Goal: Information Seeking & Learning: Understand process/instructions

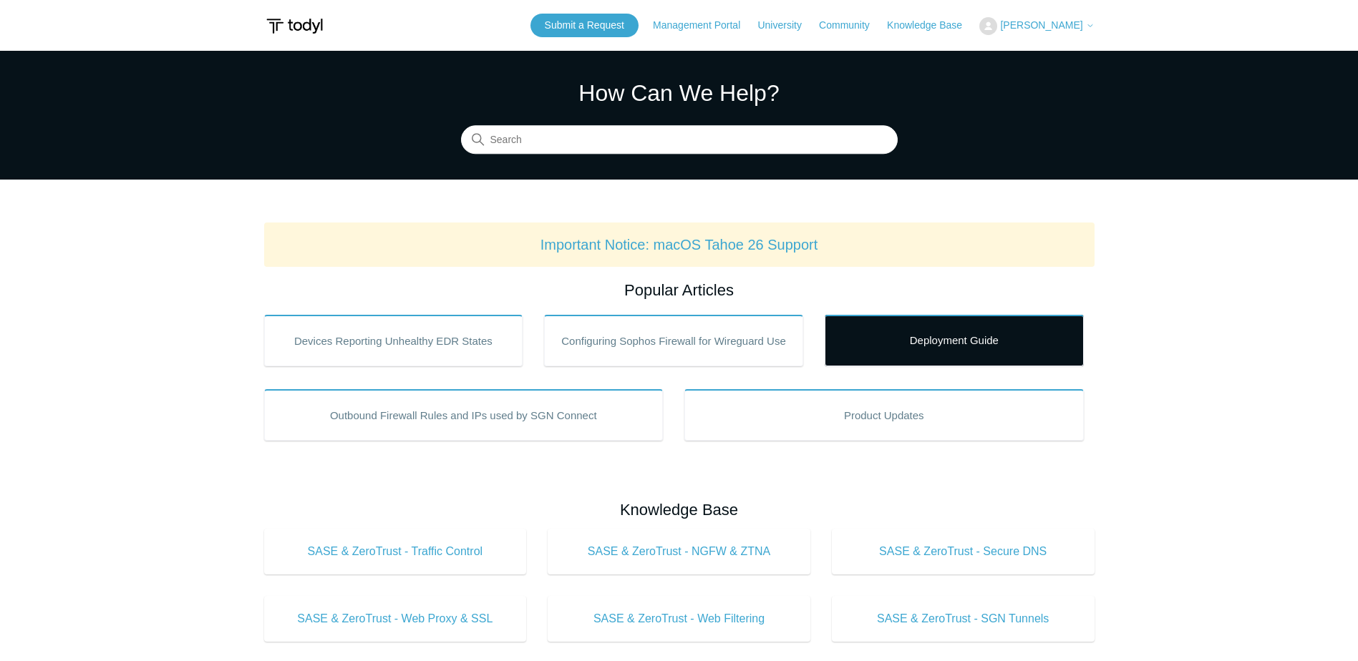
click at [989, 353] on link "Deployment Guide" at bounding box center [954, 341] width 259 height 52
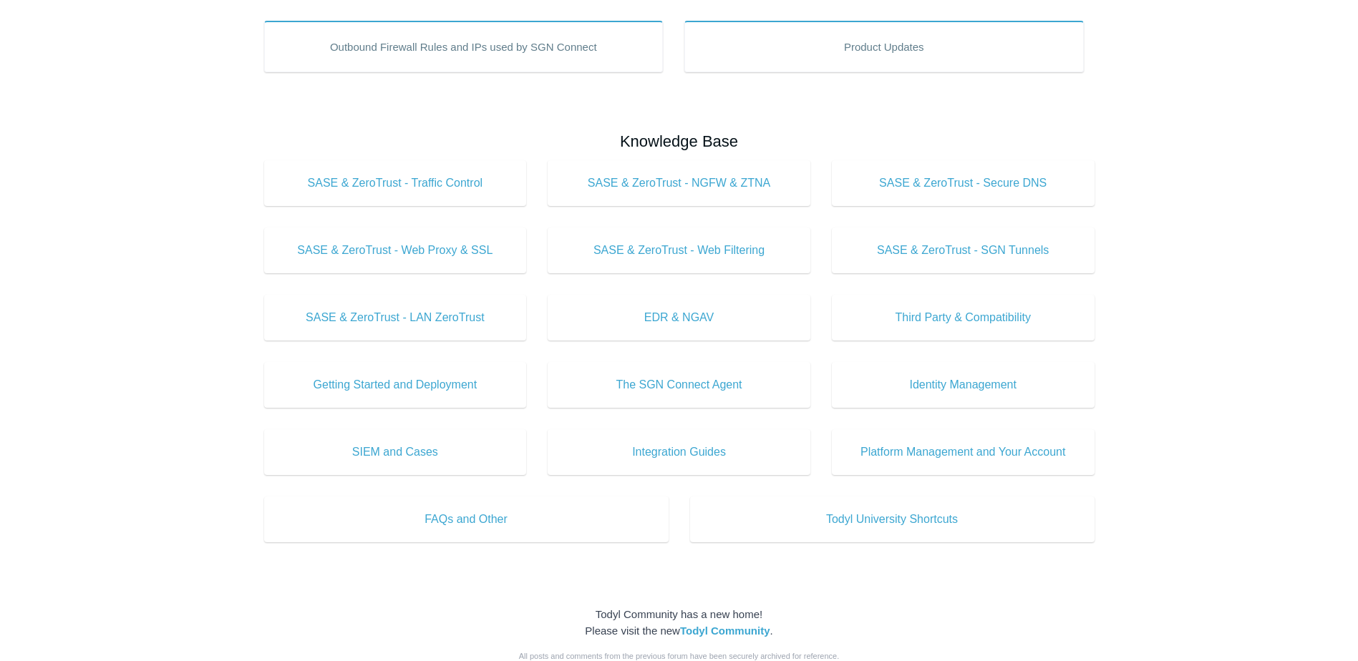
scroll to position [382, 0]
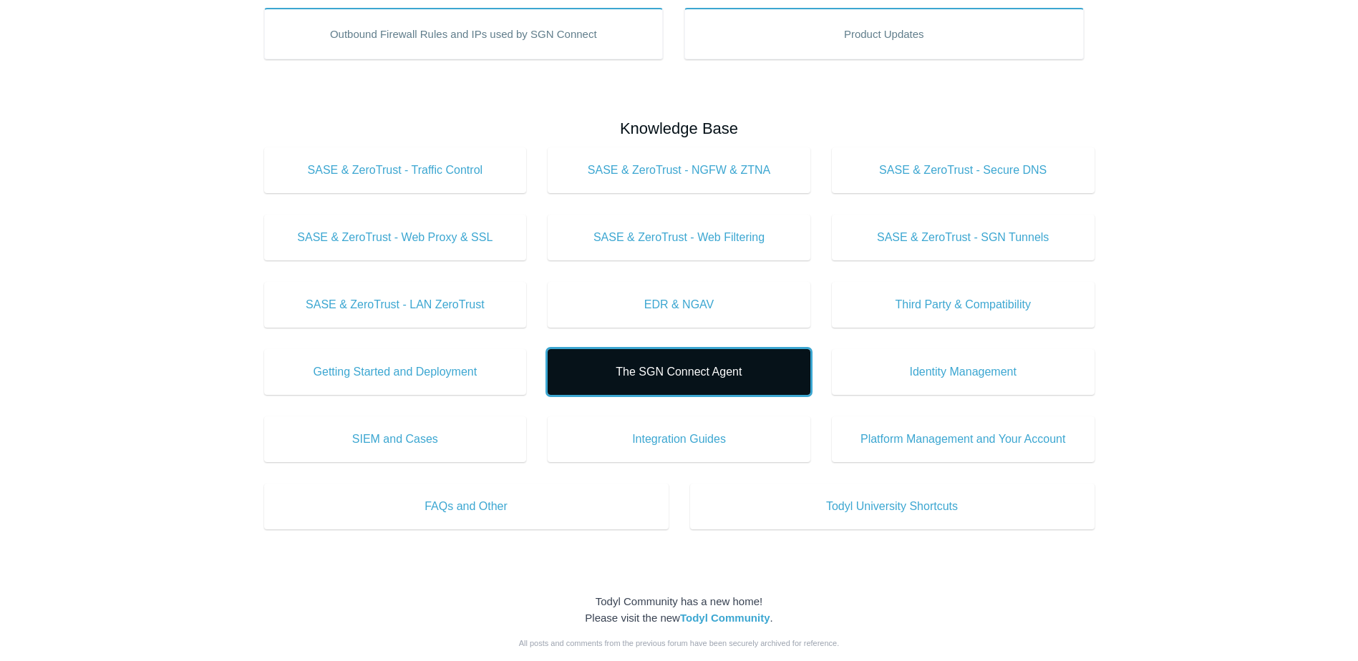
click at [711, 360] on link "The SGN Connect Agent" at bounding box center [679, 372] width 263 height 46
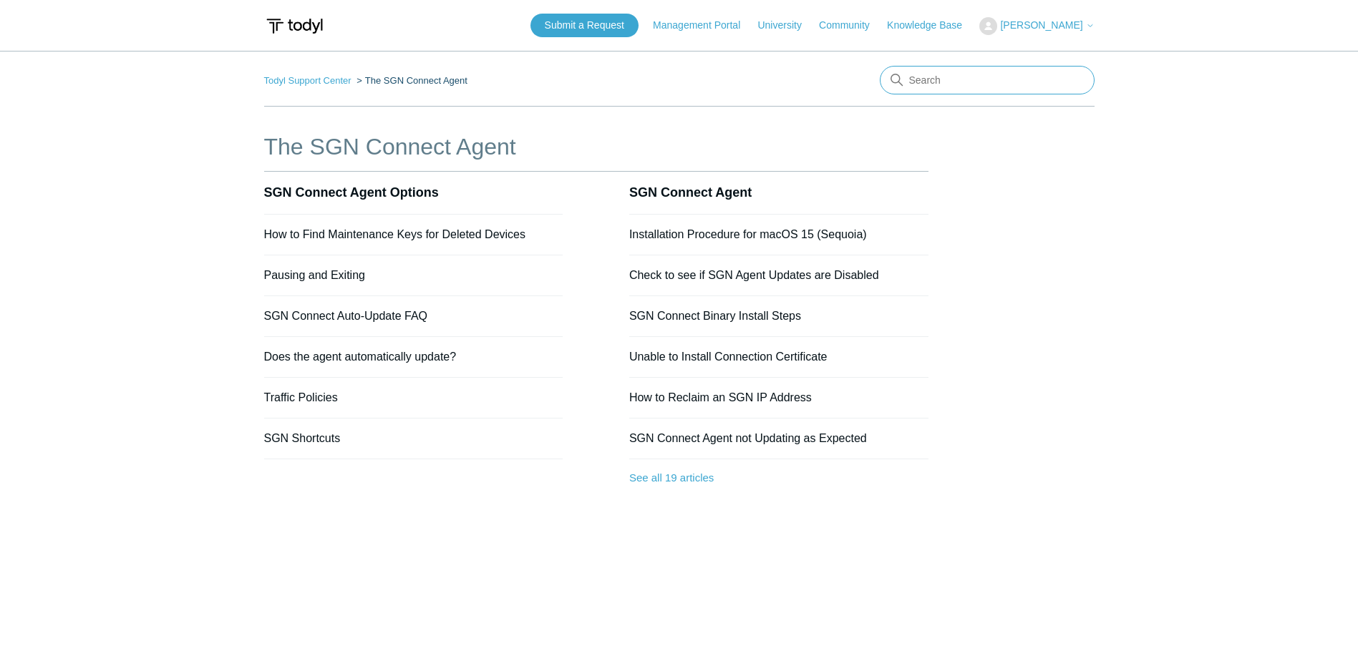
click at [941, 77] on input "Search" at bounding box center [987, 80] width 215 height 29
type input "sgn connect requirements"
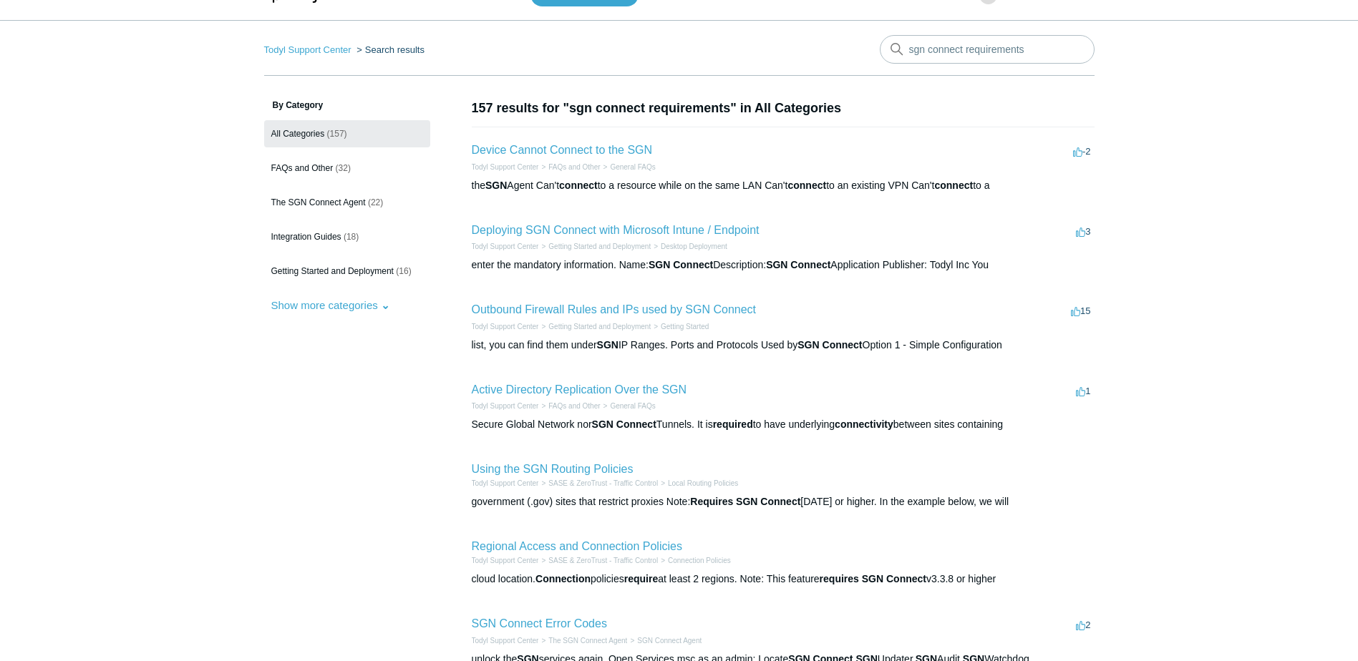
scroll to position [48, 0]
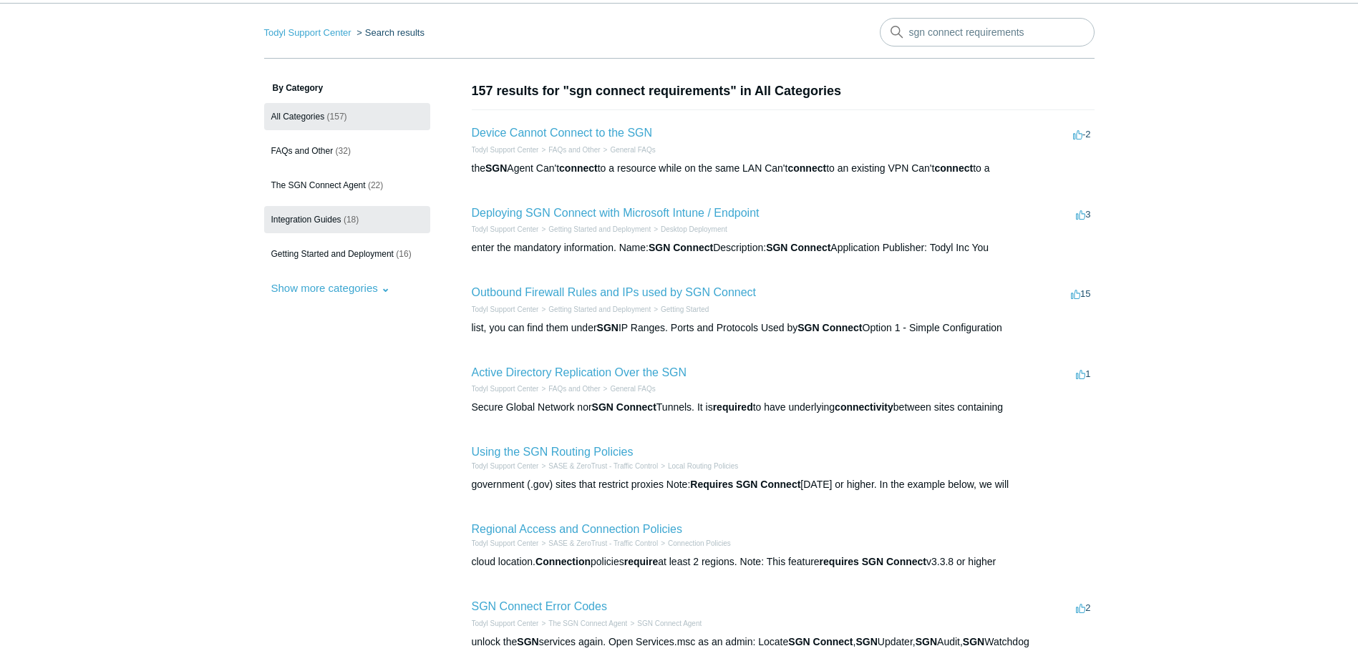
click at [337, 219] on span "Integration Guides" at bounding box center [306, 220] width 70 height 10
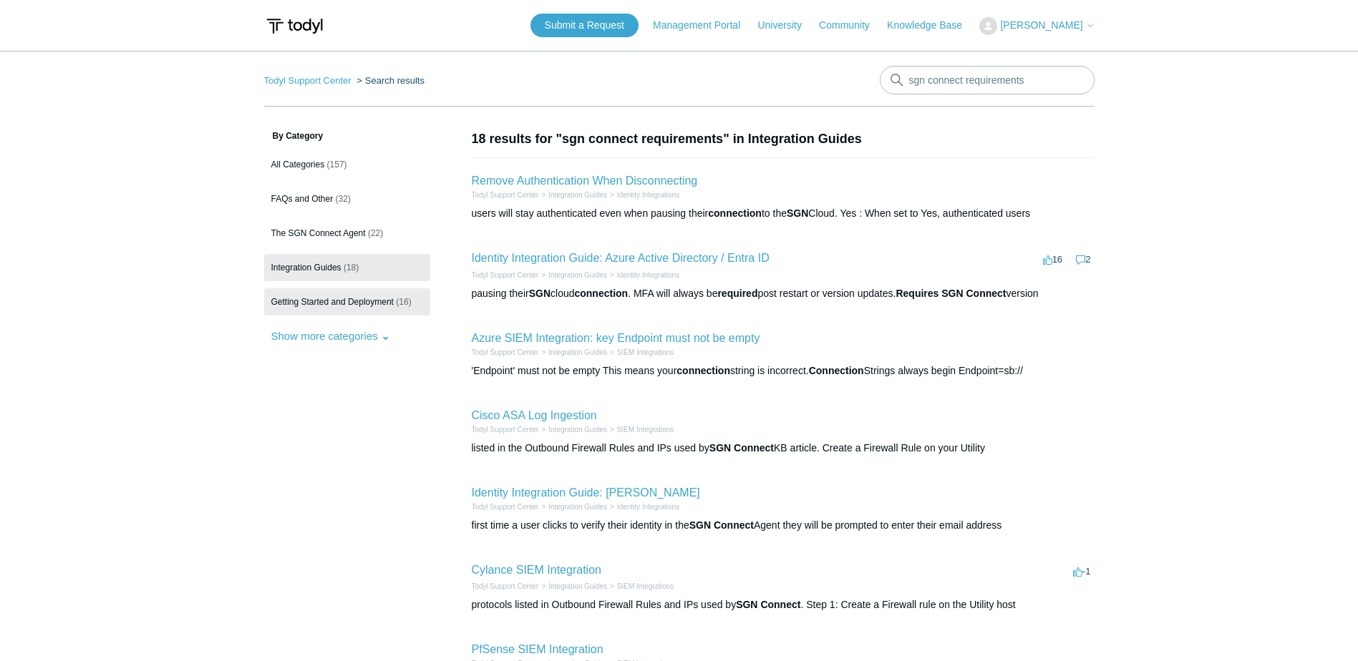
click at [334, 301] on span "Getting Started and Deployment" at bounding box center [332, 302] width 122 height 10
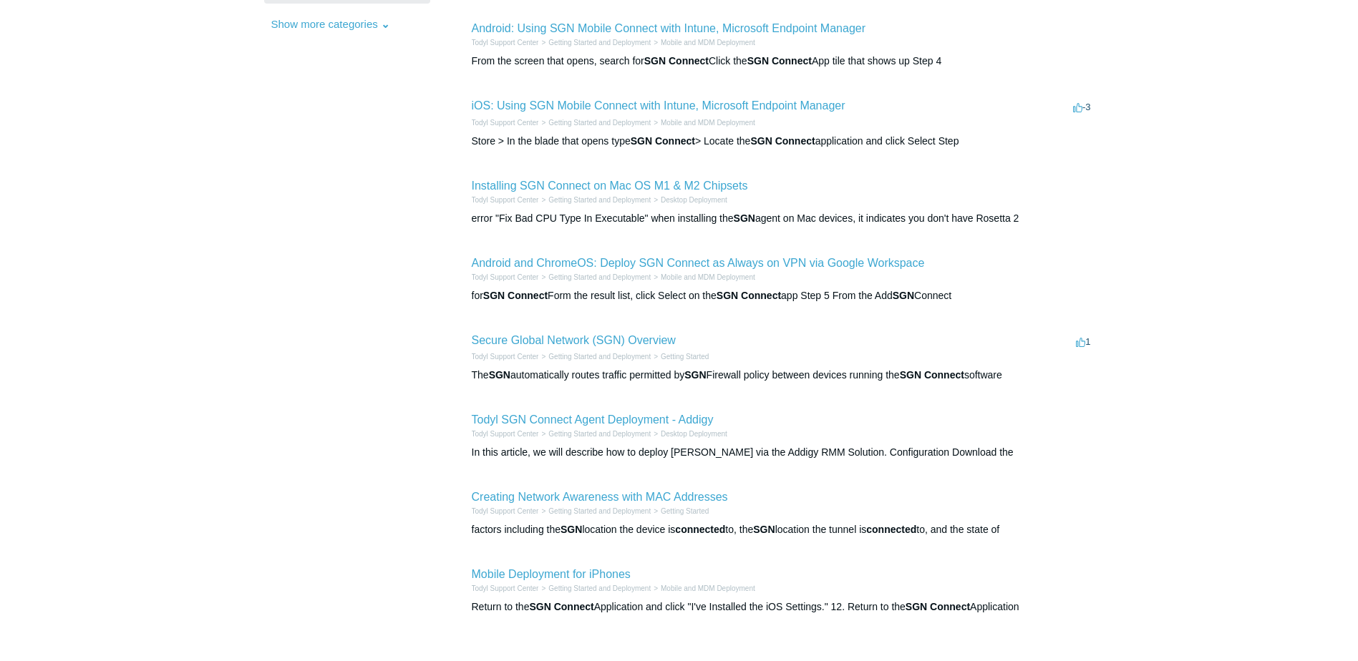
scroll to position [334, 0]
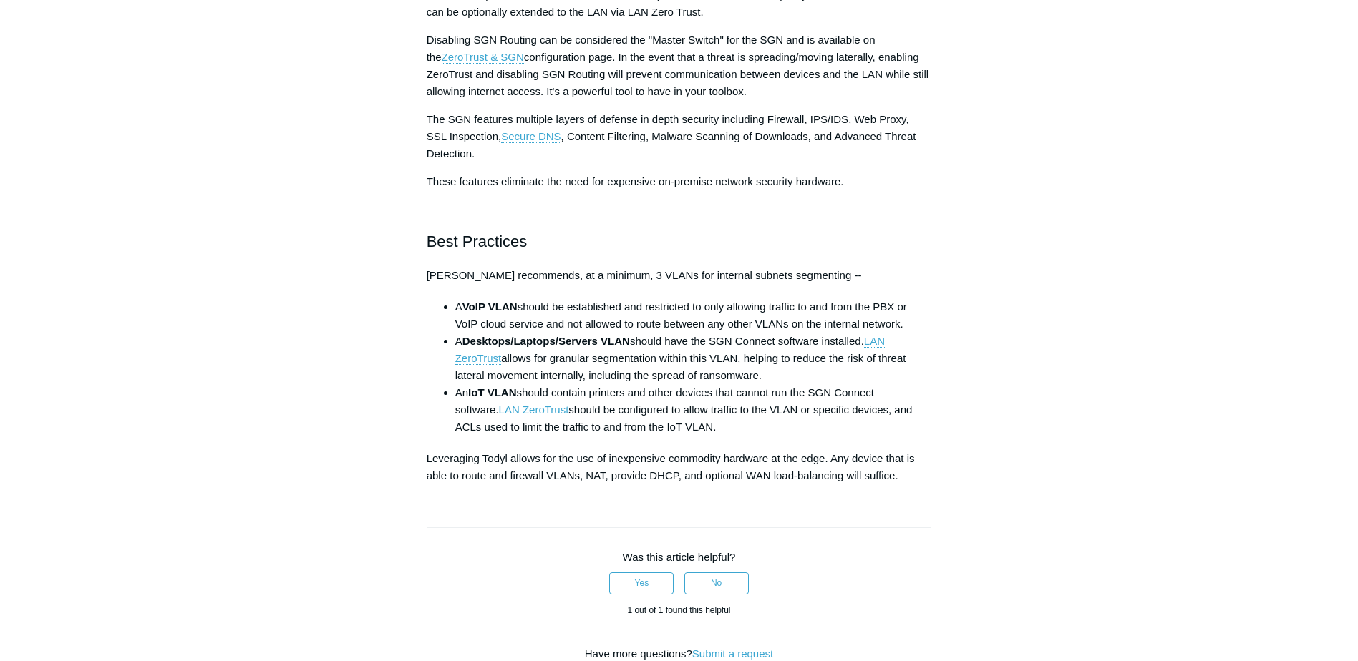
scroll to position [525, 0]
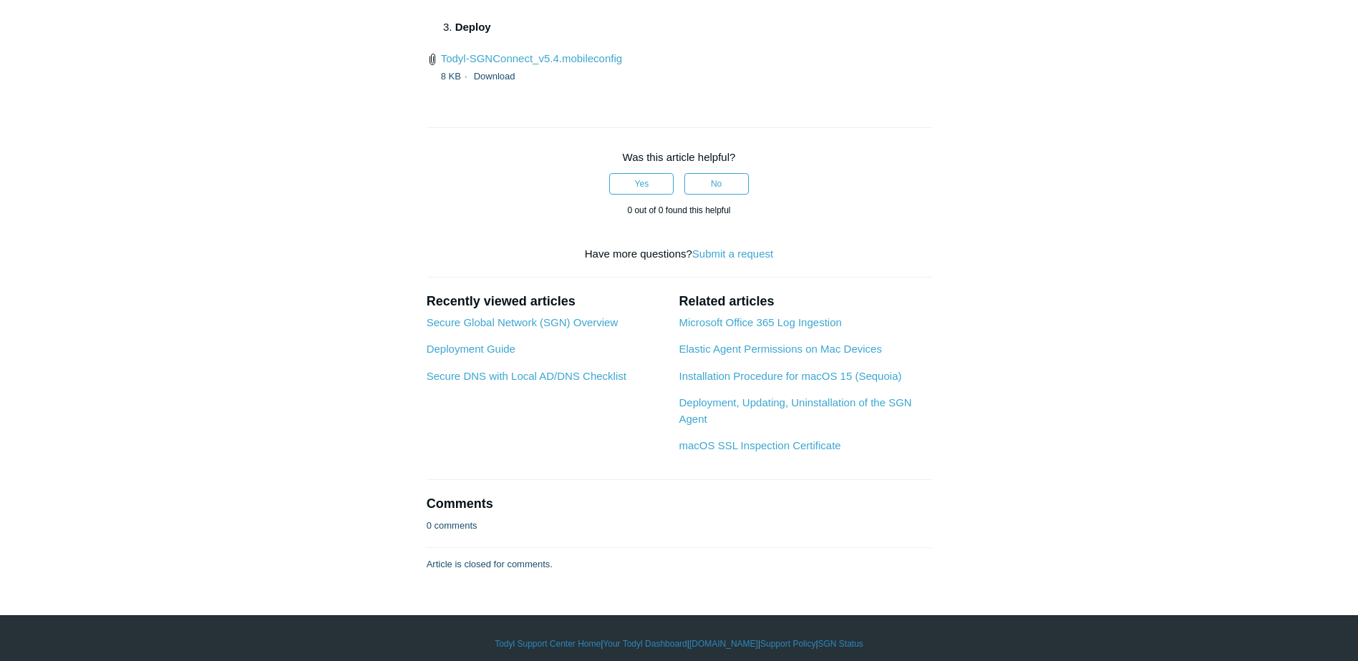
scroll to position [2203, 0]
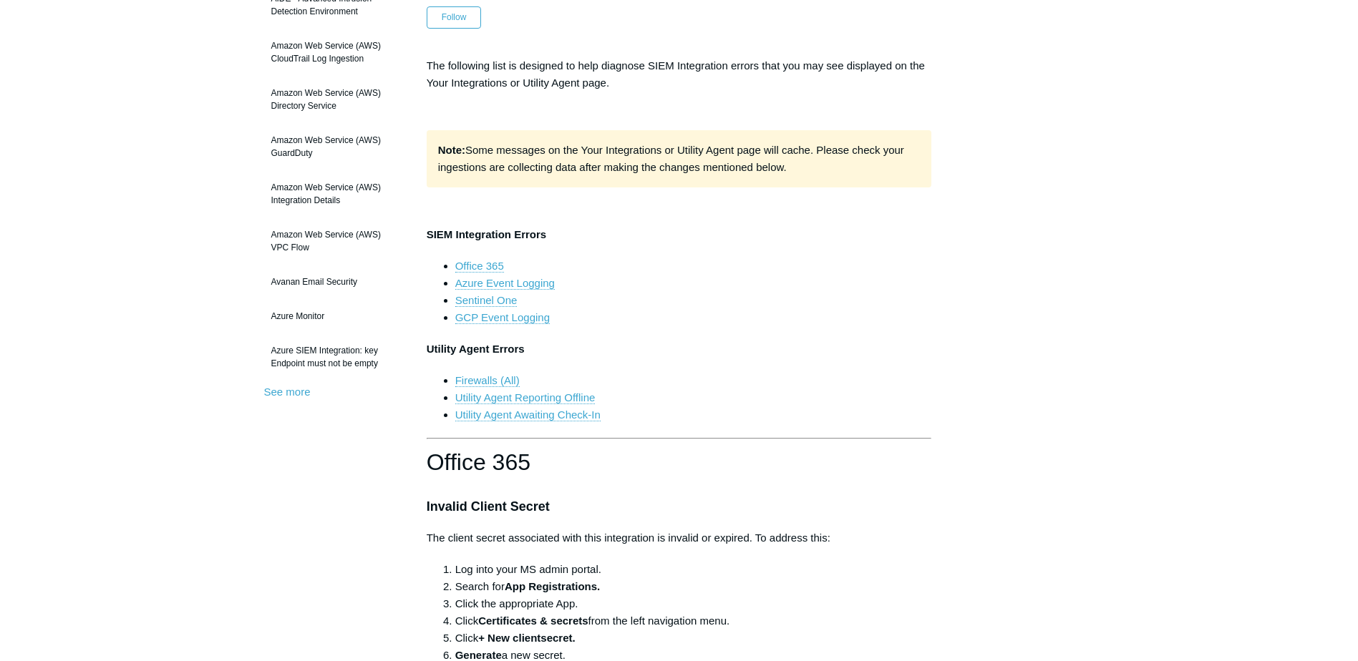
scroll to position [238, 0]
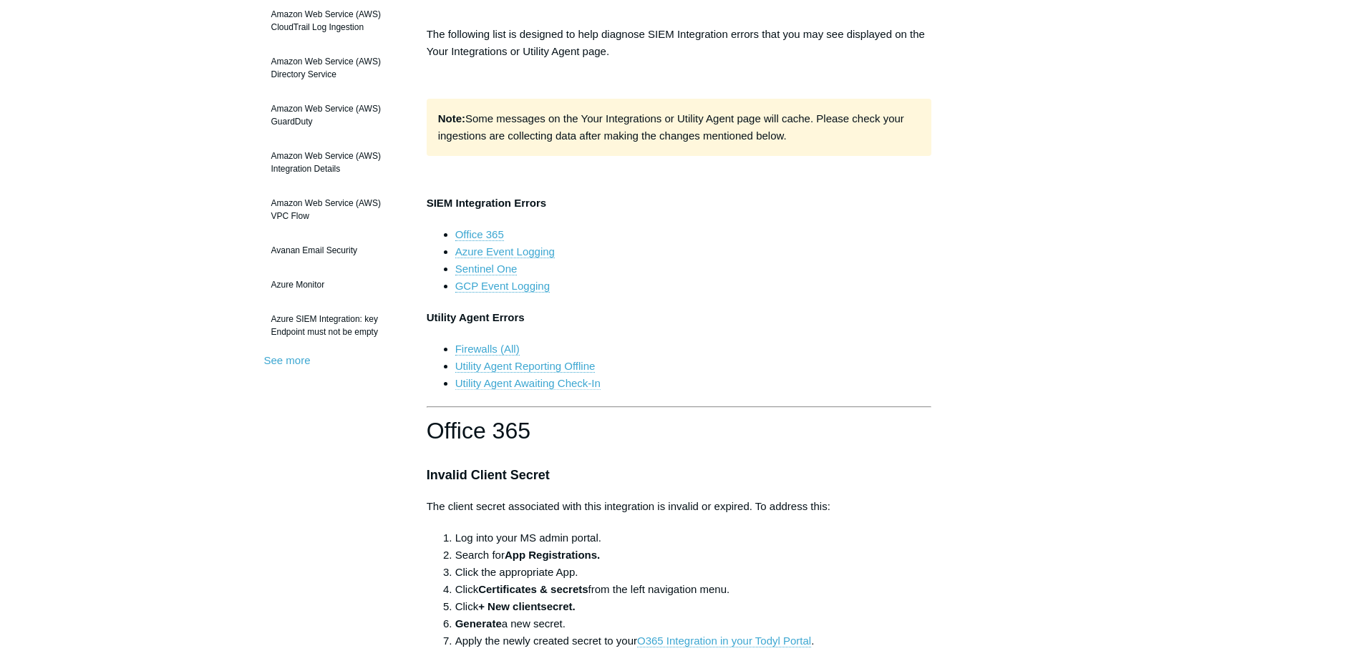
click at [510, 380] on link "Utility Agent Awaiting Check-In" at bounding box center [527, 383] width 145 height 13
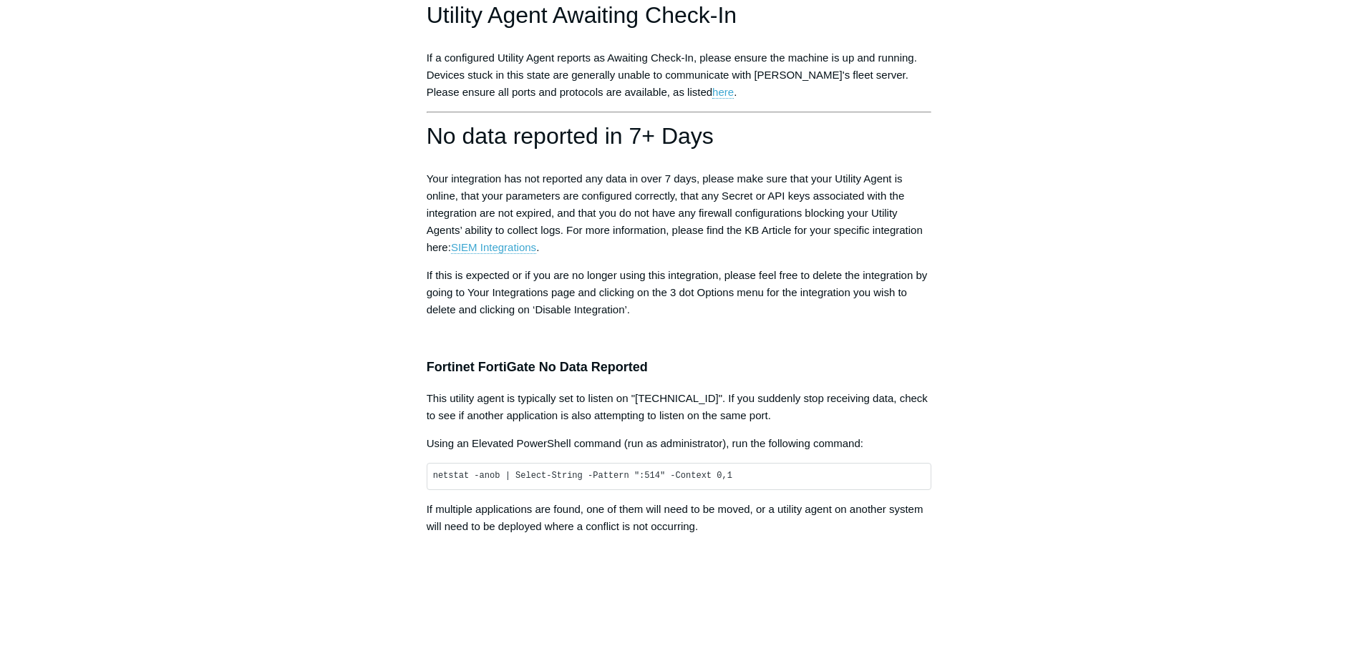
scroll to position [2442, 0]
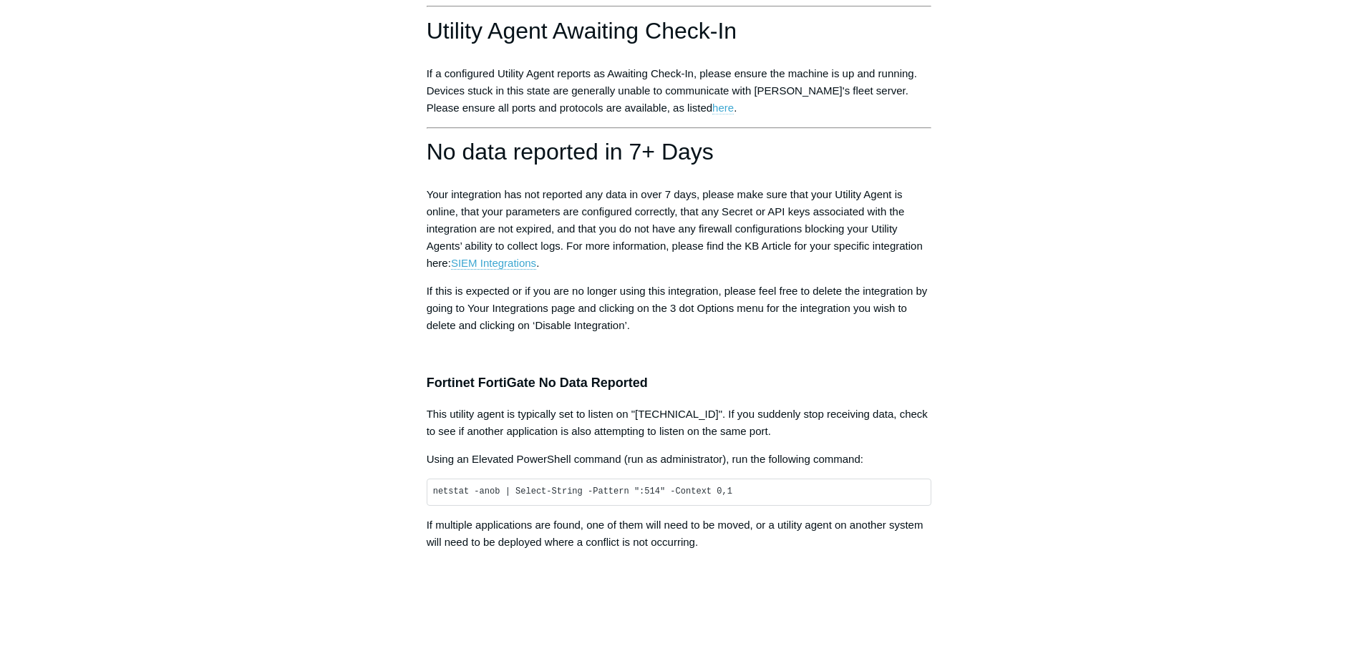
click at [712, 115] on link "here" at bounding box center [722, 108] width 21 height 13
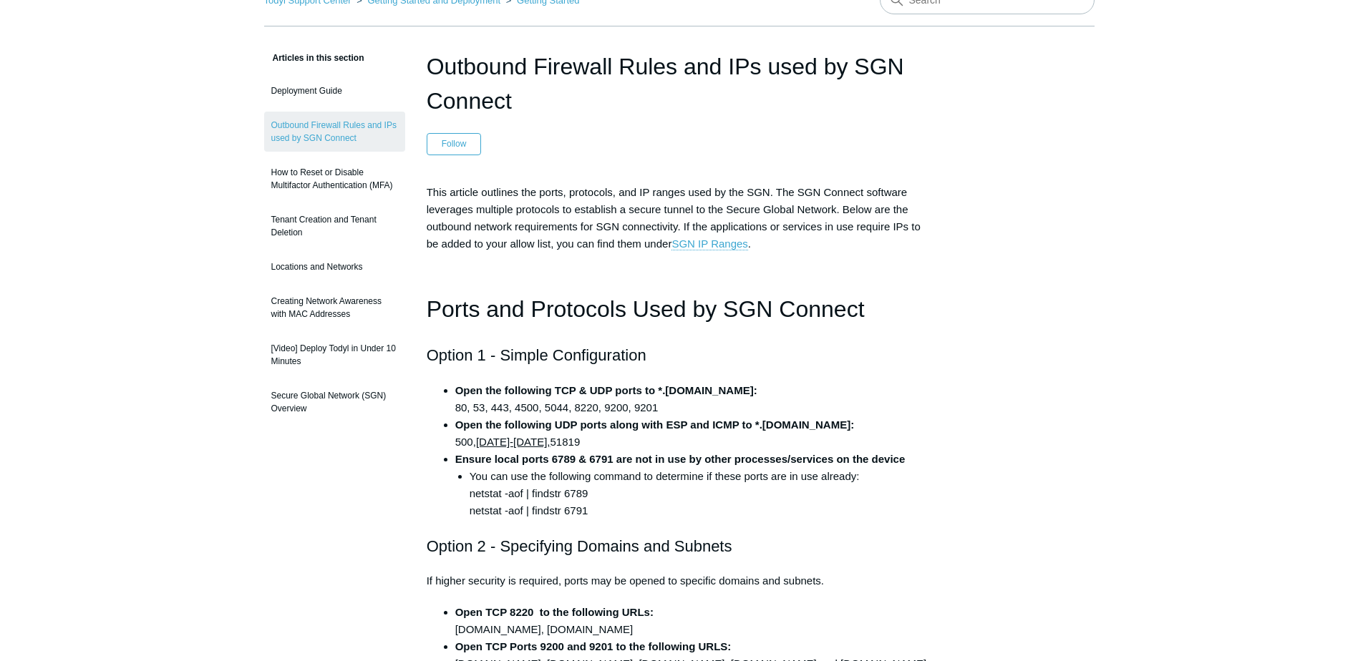
scroll to position [143, 0]
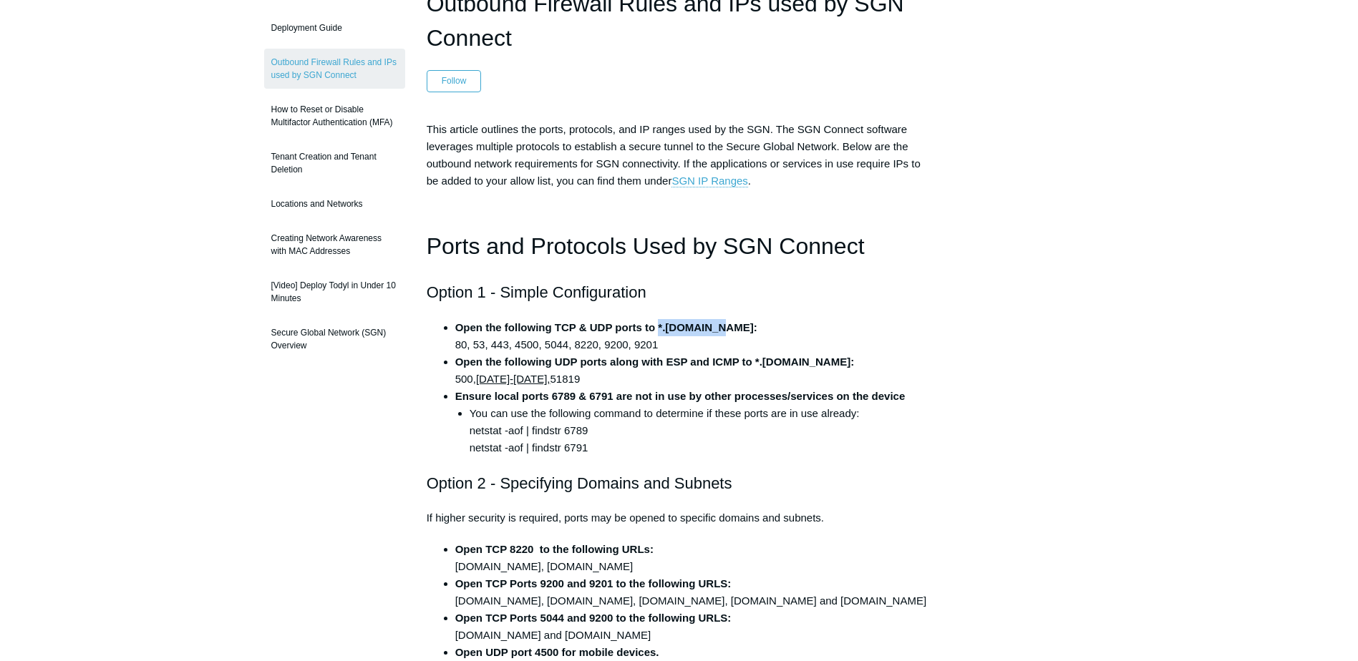
drag, startPoint x: 714, startPoint y: 324, endPoint x: 659, endPoint y: 327, distance: 54.5
click at [659, 327] on strong "Open the following TCP & UDP ports to *.[DOMAIN_NAME]:" at bounding box center [606, 327] width 302 height 12
copy strong "*.[DOMAIN_NAME]"
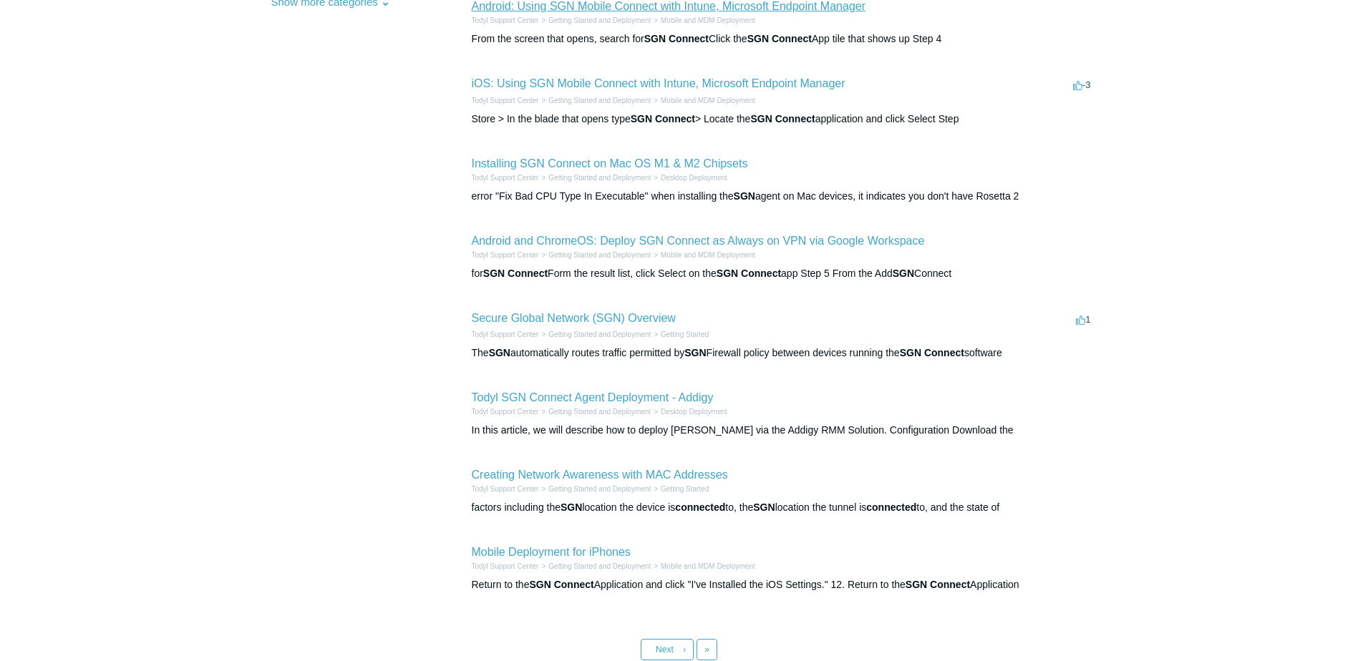
scroll to position [334, 0]
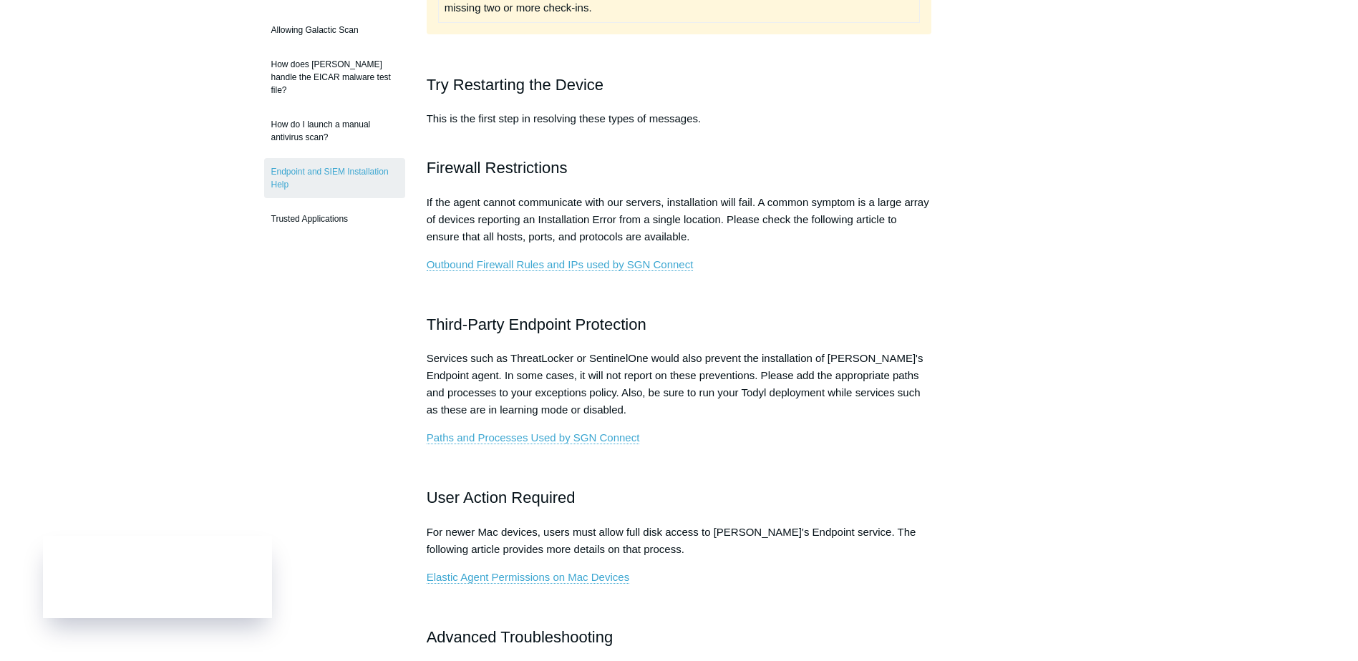
scroll to position [382, 0]
